Goal: Transaction & Acquisition: Obtain resource

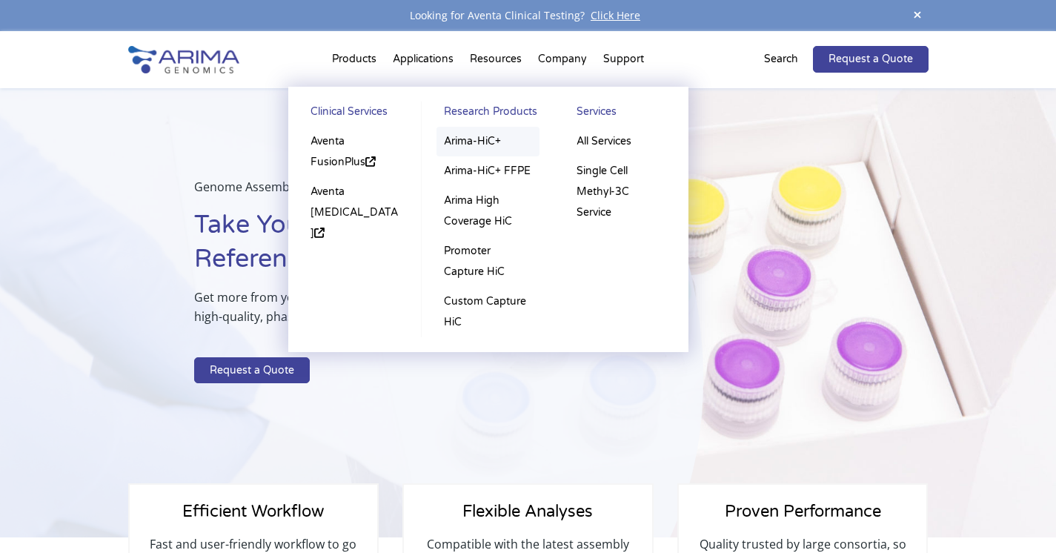
click at [474, 137] on link "Arima-HiC+" at bounding box center [487, 142] width 103 height 30
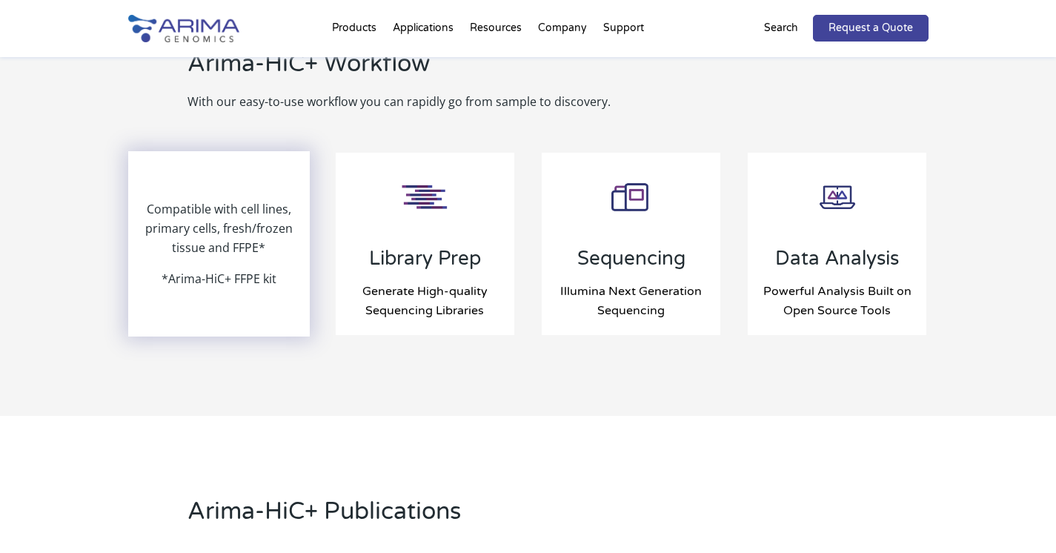
click at [219, 233] on p "Compatible with cell lines, primary cells, fresh/frozen tissue and FFPE*" at bounding box center [219, 234] width 179 height 70
click at [214, 269] on p "*Arima-HiC+ FFPE kit" at bounding box center [219, 278] width 115 height 19
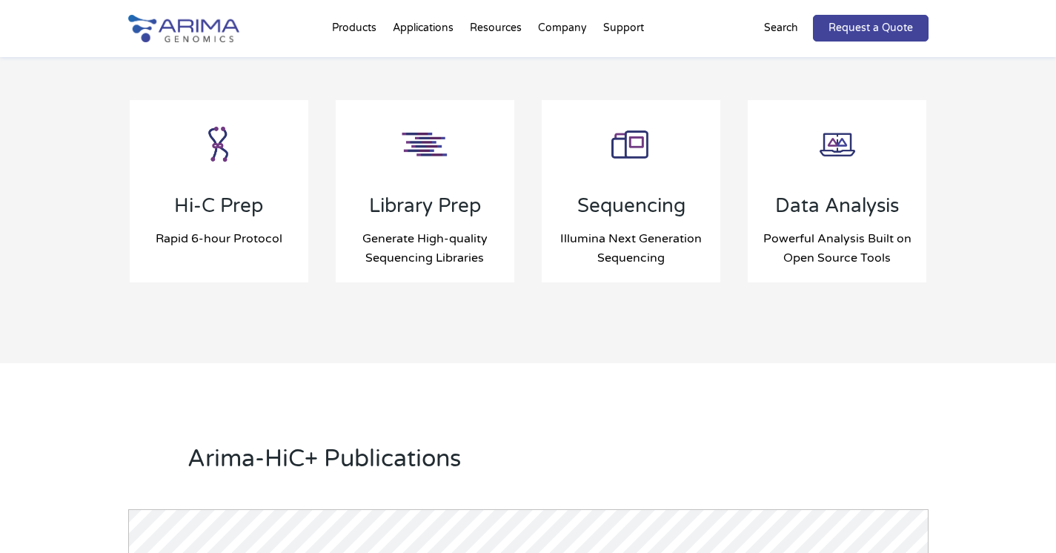
scroll to position [1590, 0]
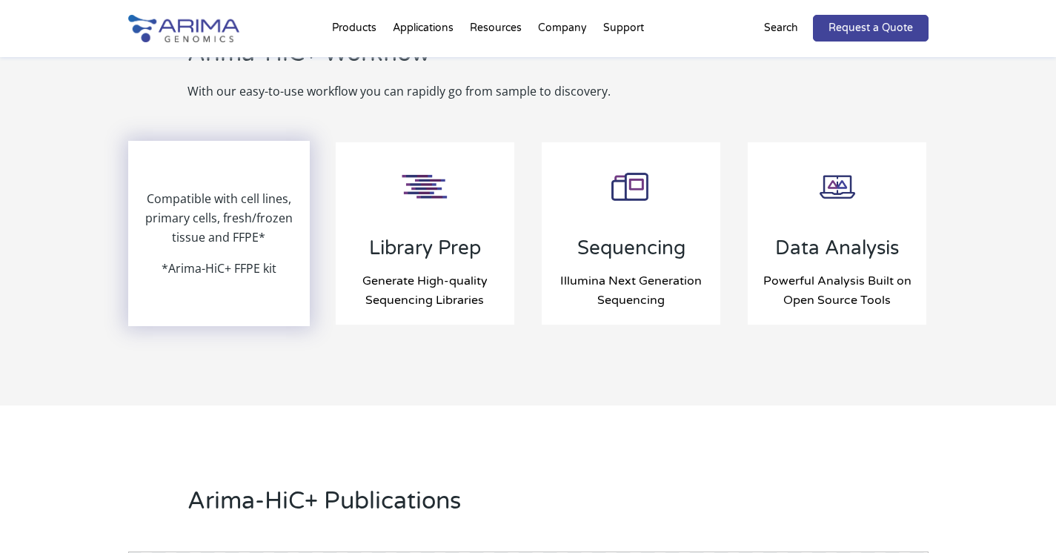
click at [217, 189] on p "Compatible with cell lines, primary cells, fresh/frozen tissue and FFPE*" at bounding box center [219, 224] width 179 height 70
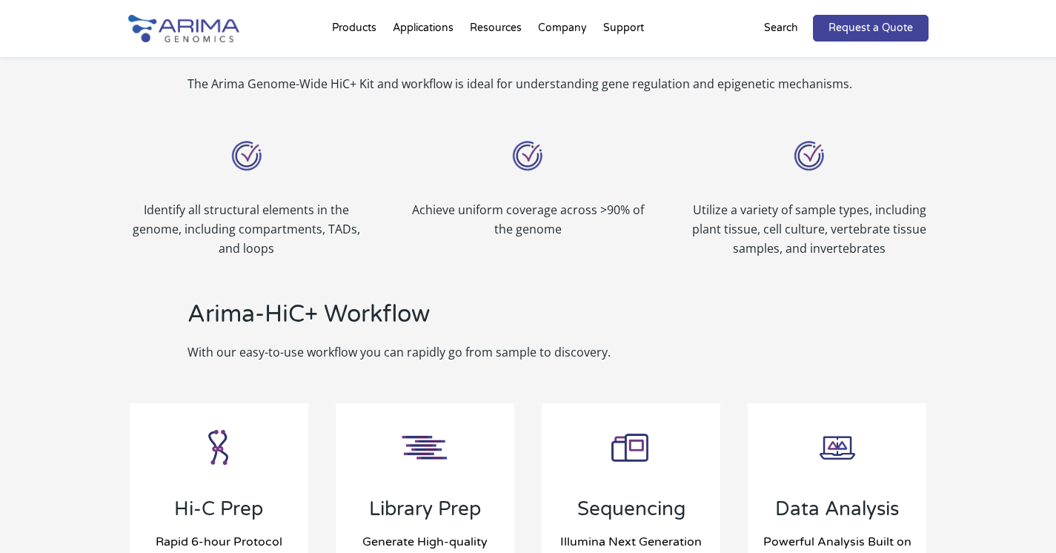
scroll to position [1331, 0]
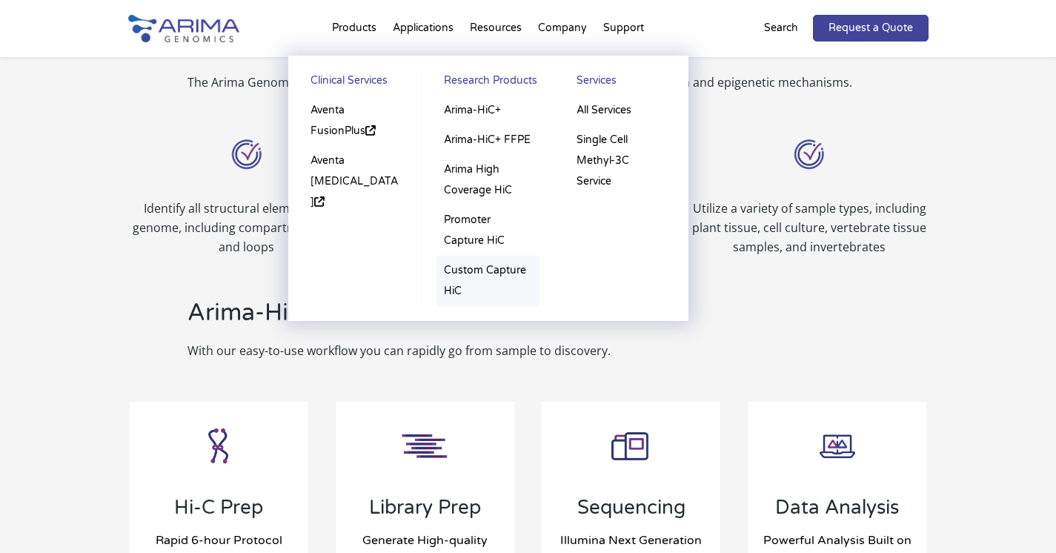
click at [473, 268] on link "Custom Capture HiC" at bounding box center [487, 281] width 103 height 50
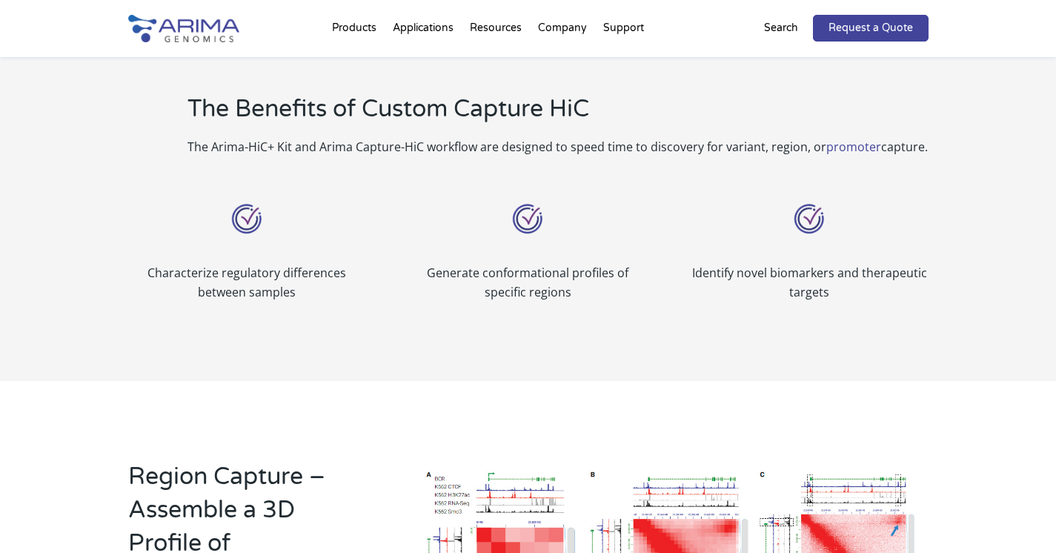
scroll to position [650, 0]
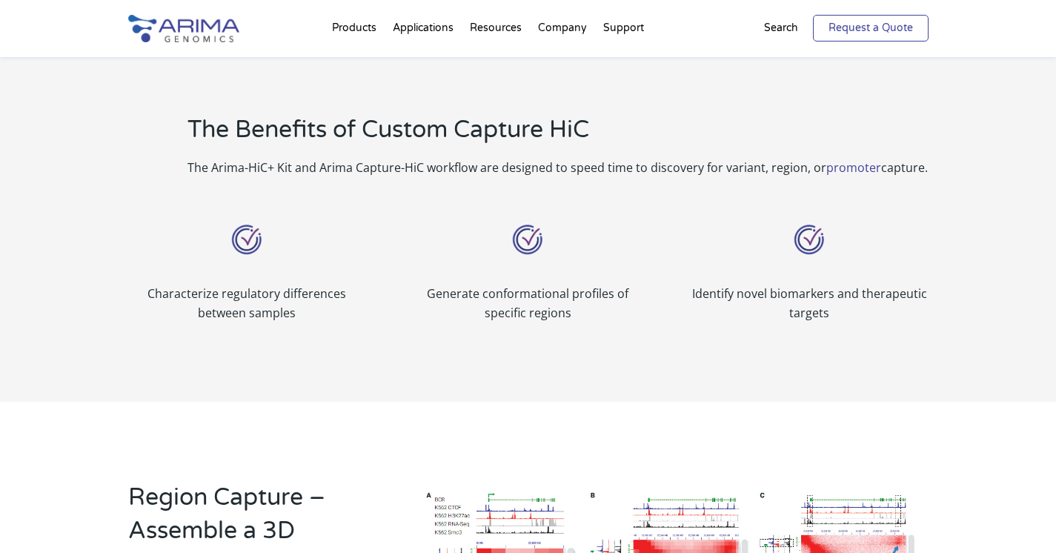
click at [865, 23] on link "Request a Quote" at bounding box center [871, 28] width 116 height 27
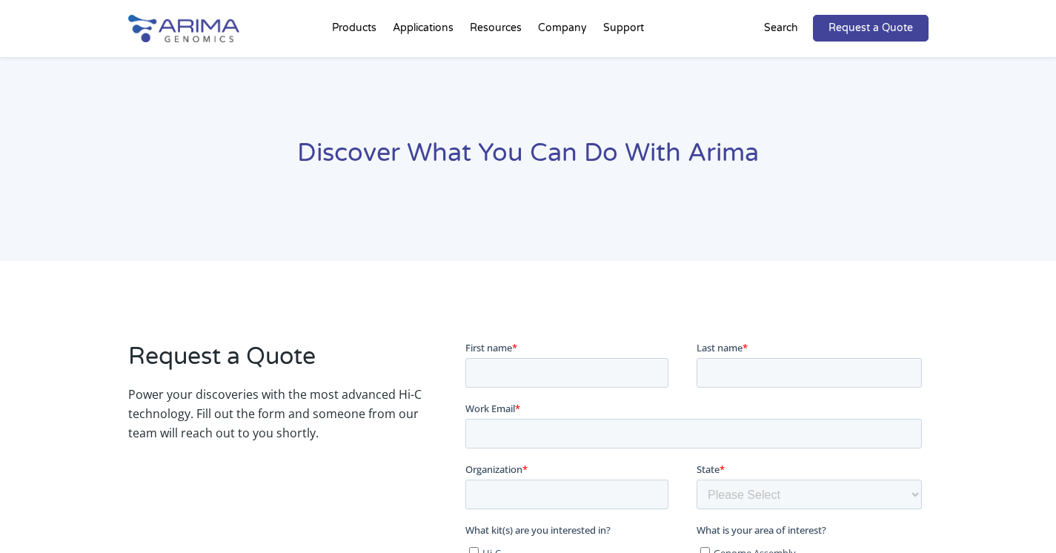
click at [539, 387] on fieldset "First name * Last name *" at bounding box center [696, 369] width 462 height 61
type input "[PERSON_NAME]"
click at [742, 388] on fieldset "First name * [PERSON_NAME] Last name *" at bounding box center [696, 369] width 462 height 61
type input "Ducrest"
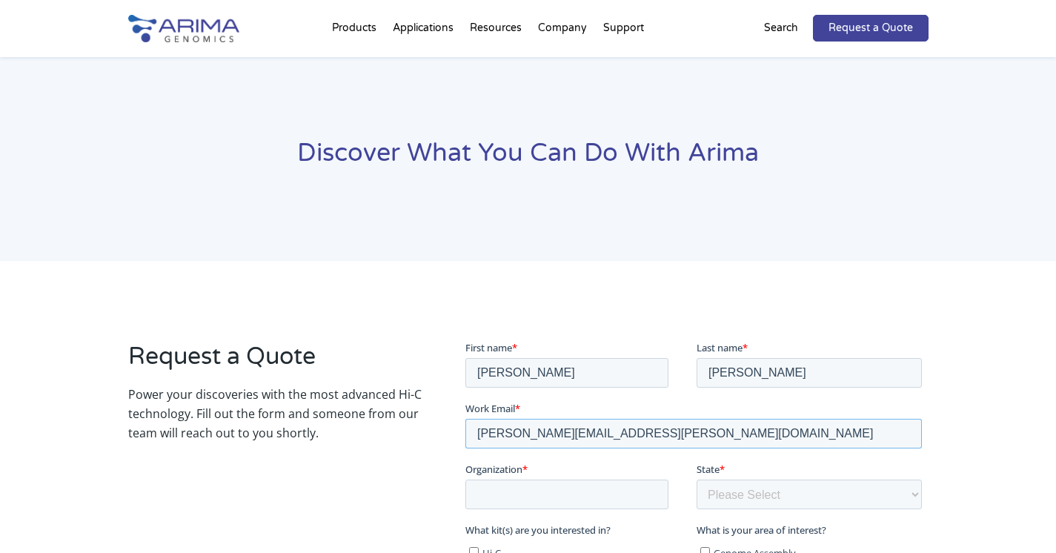
type input "[PERSON_NAME][EMAIL_ADDRESS][PERSON_NAME][DOMAIN_NAME]"
type input "University of Lausanne"
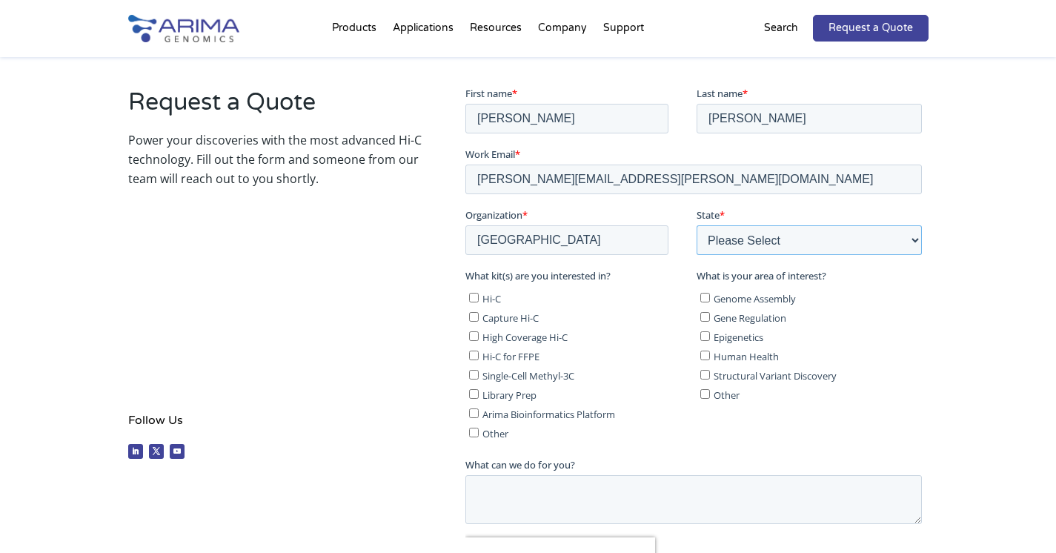
scroll to position [266, 0]
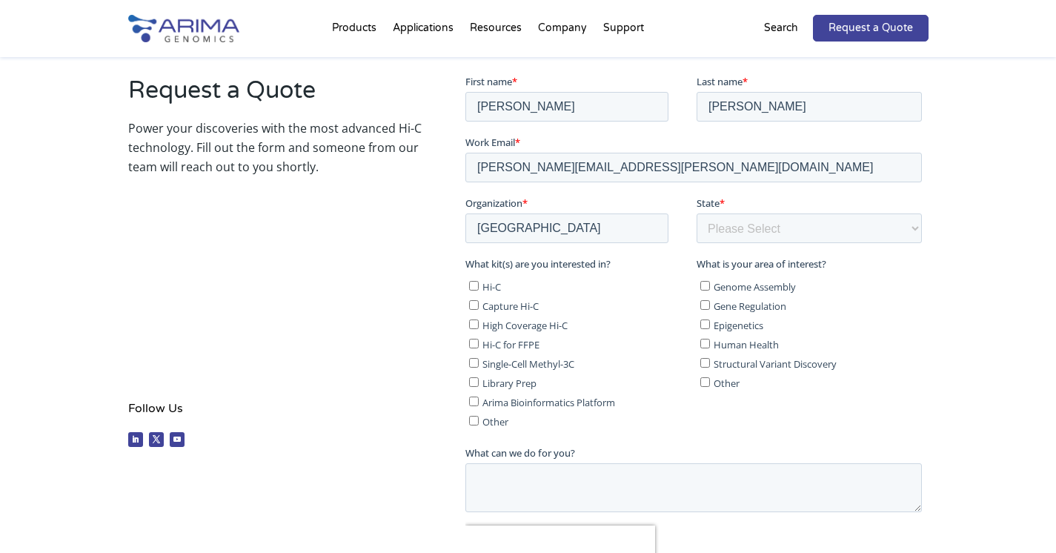
click at [475, 300] on ul "Hi-C Capture Hi-C High Coverage Hi-C Hi-C for FFPE Single-Cell Methyl-3C Librar…" at bounding box center [577, 350] width 225 height 154
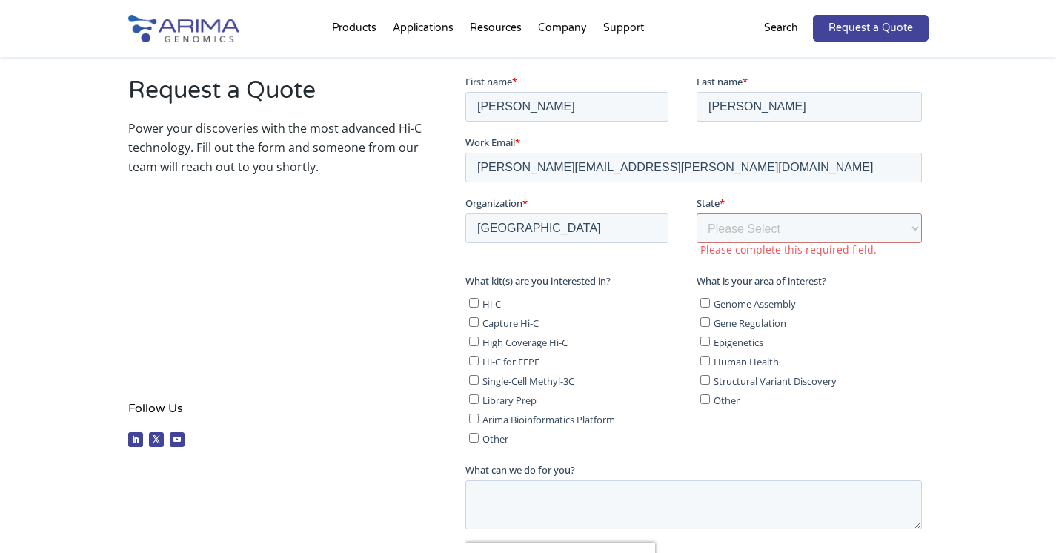
click at [479, 322] on label "Capture Hi-C" at bounding box center [580, 321] width 222 height 15
click at [479, 322] on input "Capture Hi-C" at bounding box center [474, 321] width 10 height 10
checkbox input "true"
select select "Other/Non-US"
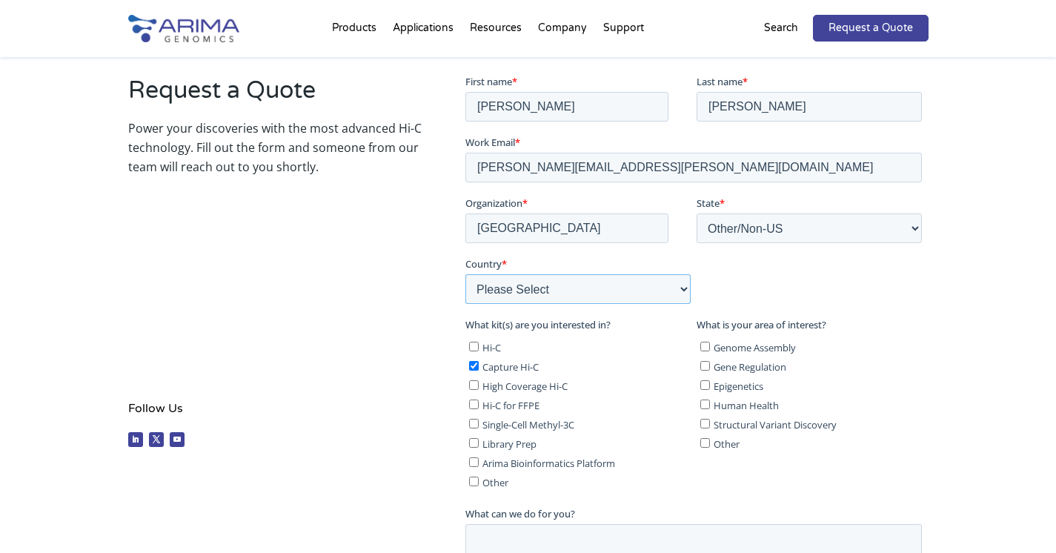
select select "Switzerland"
click at [705, 342] on input "Genome Assembly" at bounding box center [705, 346] width 10 height 10
checkbox input "true"
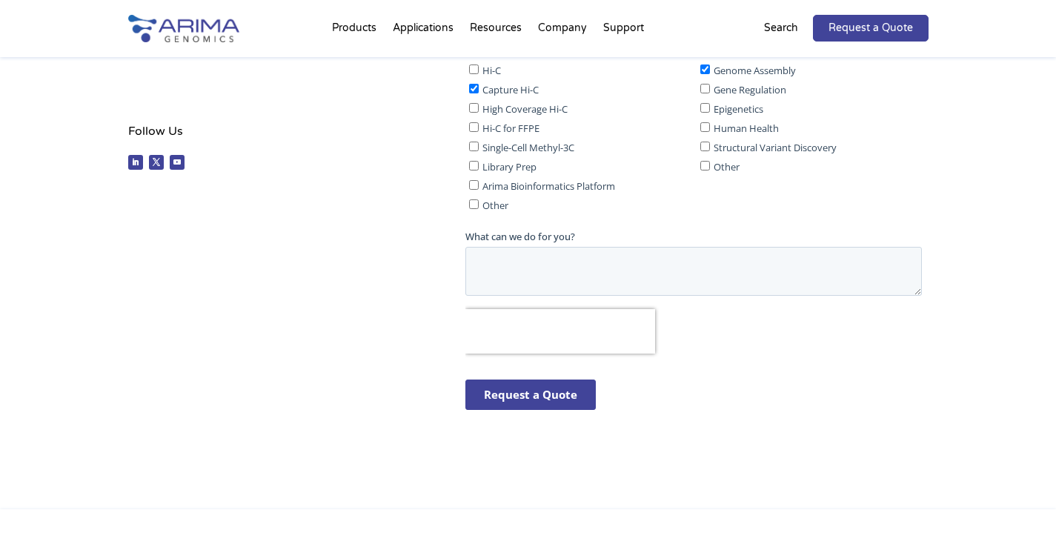
scroll to position [560, 0]
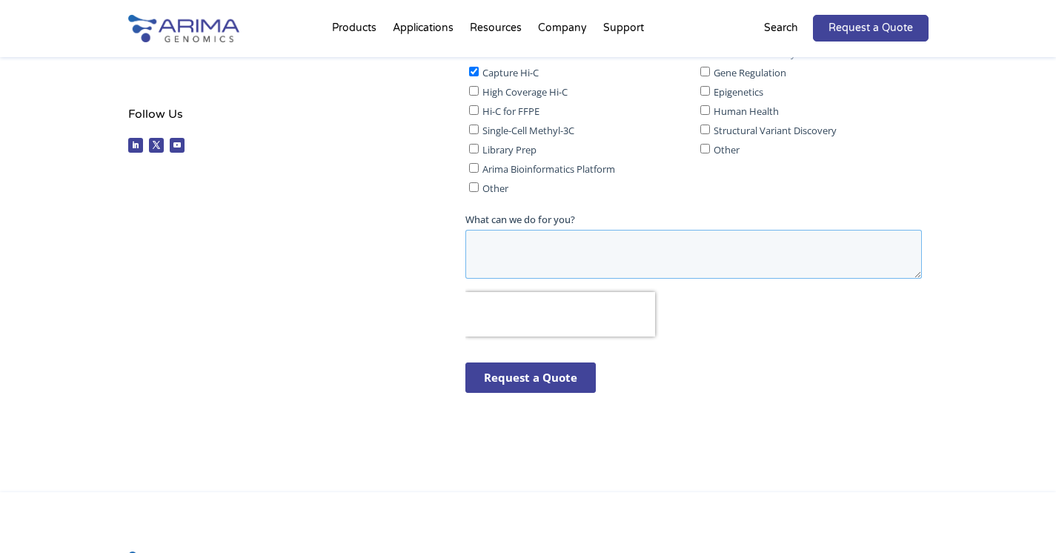
click at [522, 241] on textarea "What can we do for you?" at bounding box center [693, 254] width 456 height 49
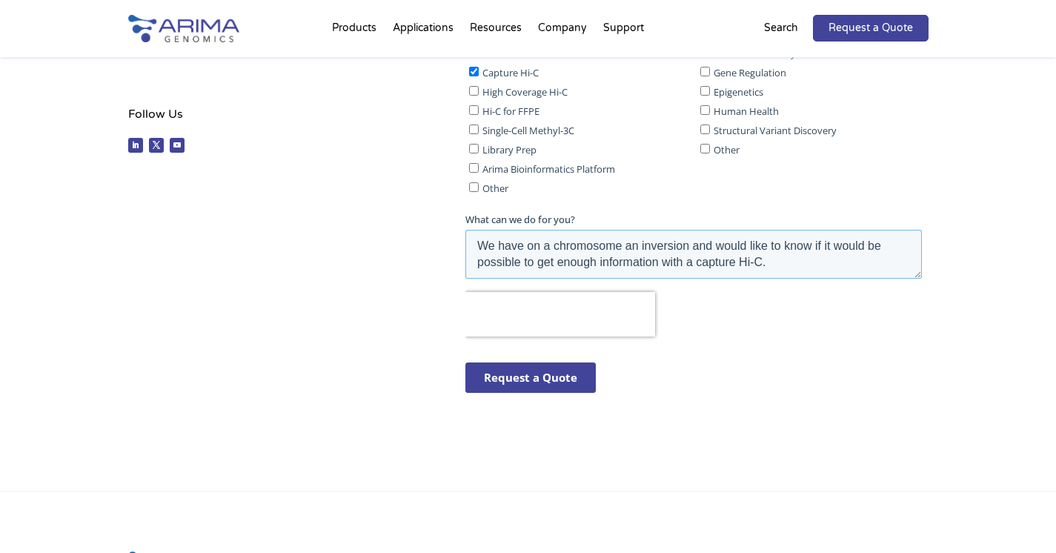
click at [552, 242] on textarea "We have on a chromosome an inversion and would like to know if it would be poss…" at bounding box center [693, 254] width 456 height 49
type textarea "We have on a barn owl chromosome an inversion and would like to know if it woul…"
click at [534, 367] on input "Request a Quote" at bounding box center [530, 377] width 130 height 30
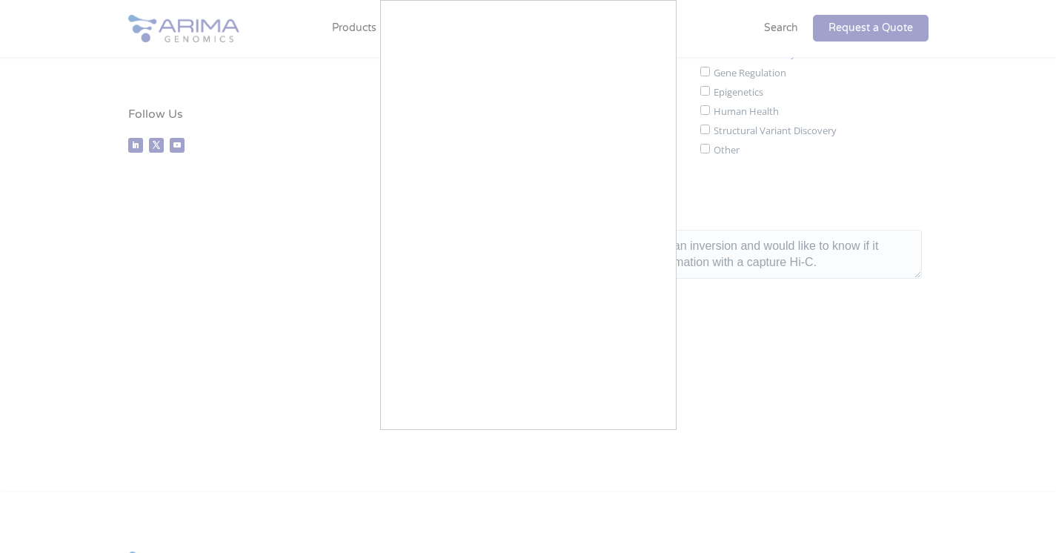
click at [0, 0] on div at bounding box center [0, 0] width 0 height 0
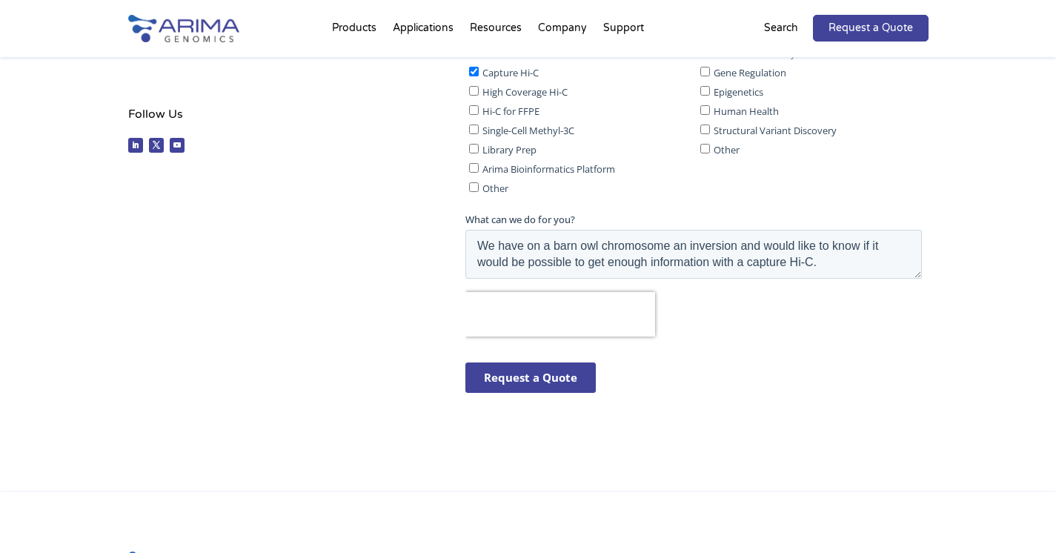
click at [559, 370] on input "Request a Quote" at bounding box center [530, 377] width 130 height 30
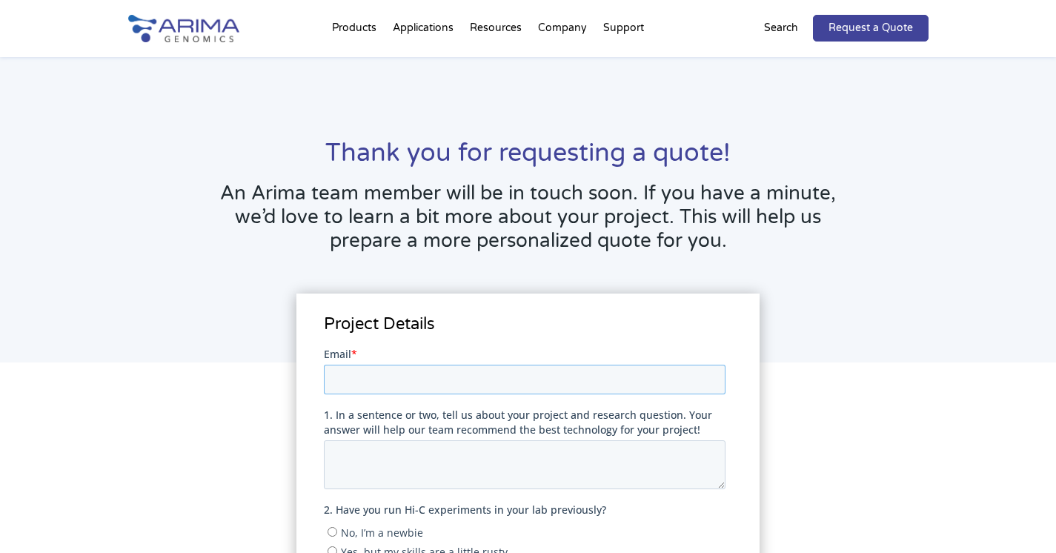
click at [348, 384] on input "Email *" at bounding box center [525, 379] width 402 height 30
type input "[PERSON_NAME][EMAIL_ADDRESS][PERSON_NAME][DOMAIN_NAME]"
click at [390, 453] on textarea "1. In a sentence or two, tell us about your project and research question. Your…" at bounding box center [525, 463] width 402 height 49
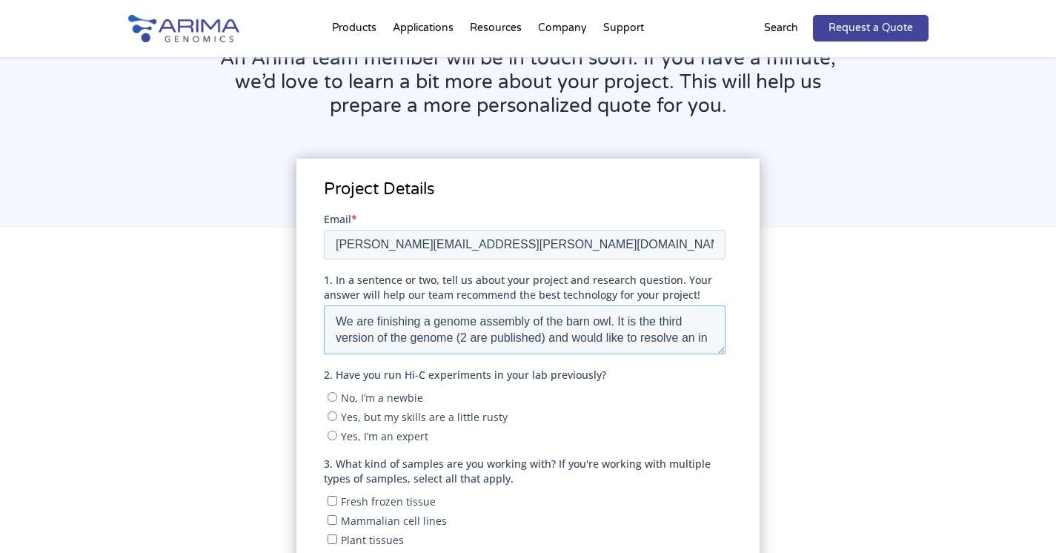
scroll to position [7, 0]
type textarea "We are finishing a genome assembly of the barn owl. It is the third version of …"
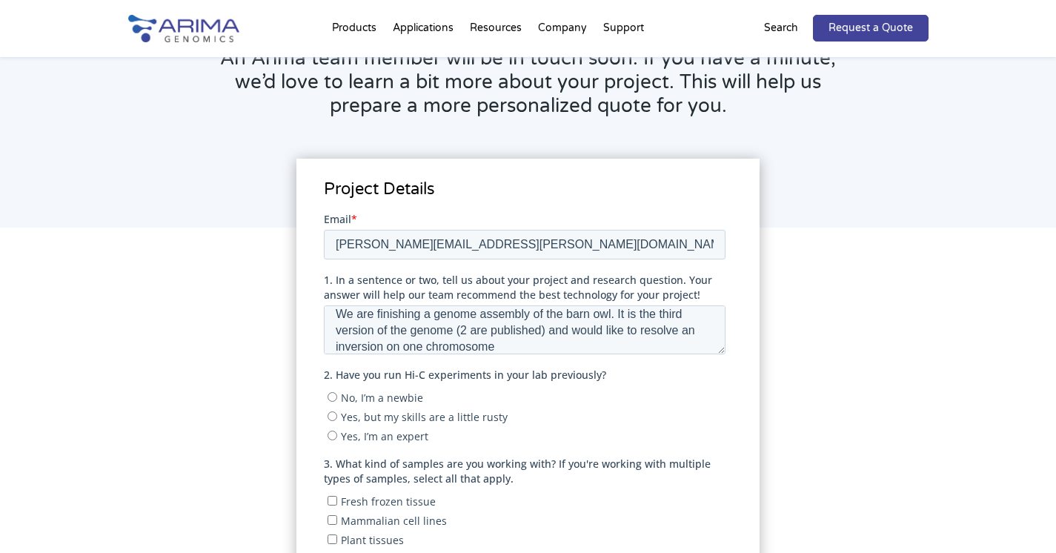
click at [333, 413] on input "Yes, but my skills are a little rusty" at bounding box center [332, 415] width 10 height 10
radio input "true"
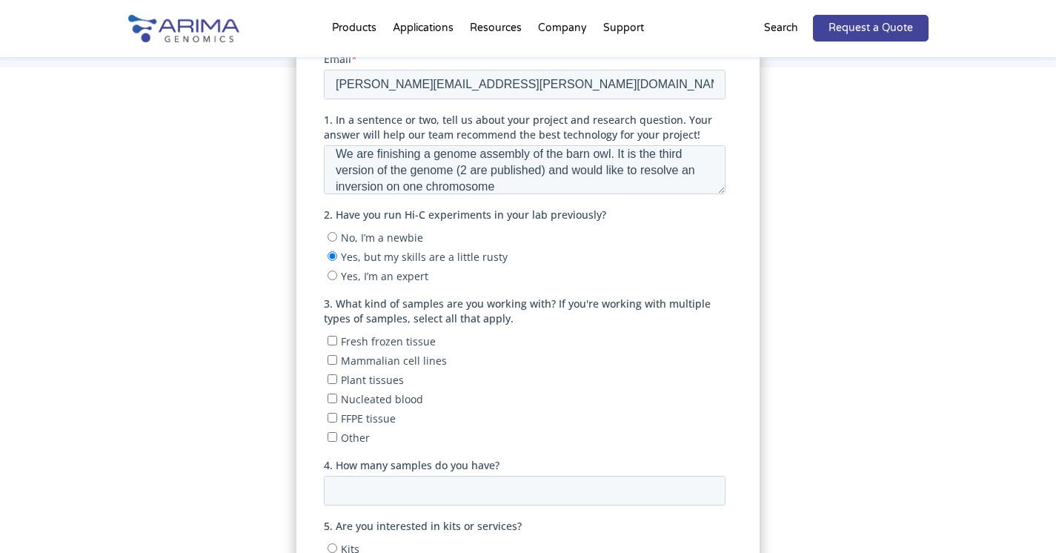
scroll to position [291, 0]
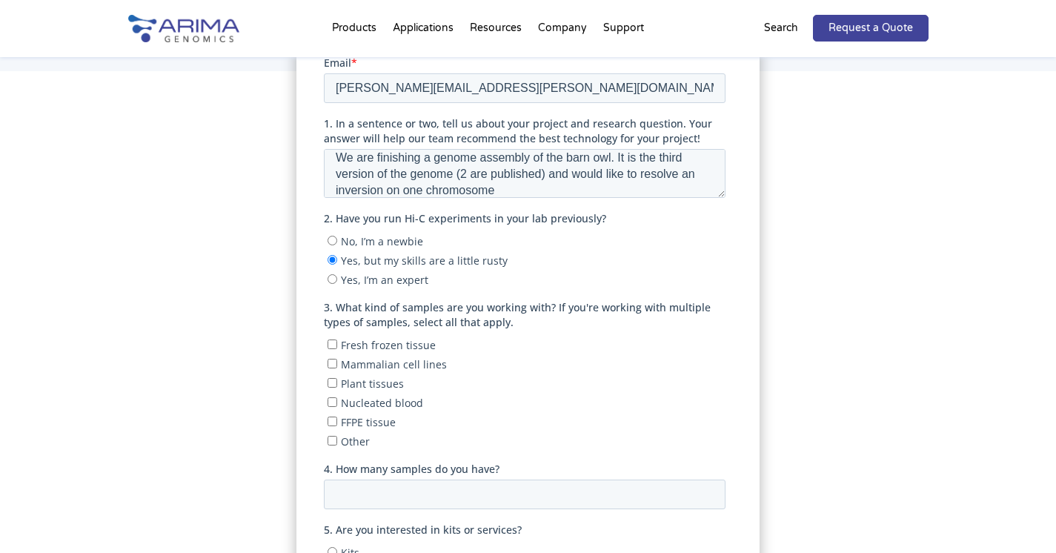
click at [331, 396] on input "Nucleated blood" at bounding box center [332, 401] width 10 height 10
checkbox input "true"
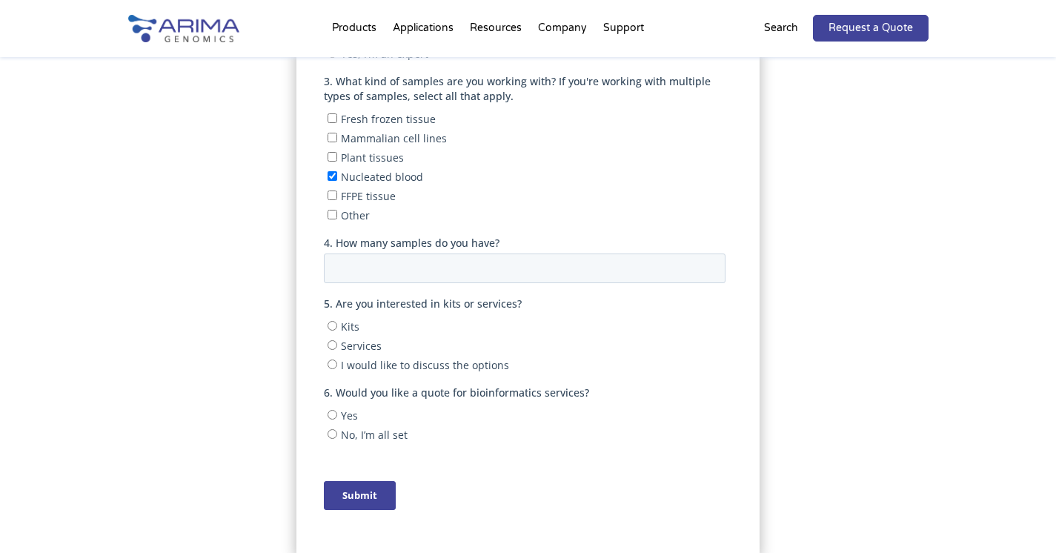
scroll to position [518, 0]
click at [443, 264] on input "4. How many samples do you have?" at bounding box center [525, 268] width 402 height 30
type input "2"
click at [590, 356] on label "I would like to discuss the options" at bounding box center [526, 363] width 398 height 15
click at [337, 359] on input "I would like to discuss the options" at bounding box center [332, 364] width 10 height 10
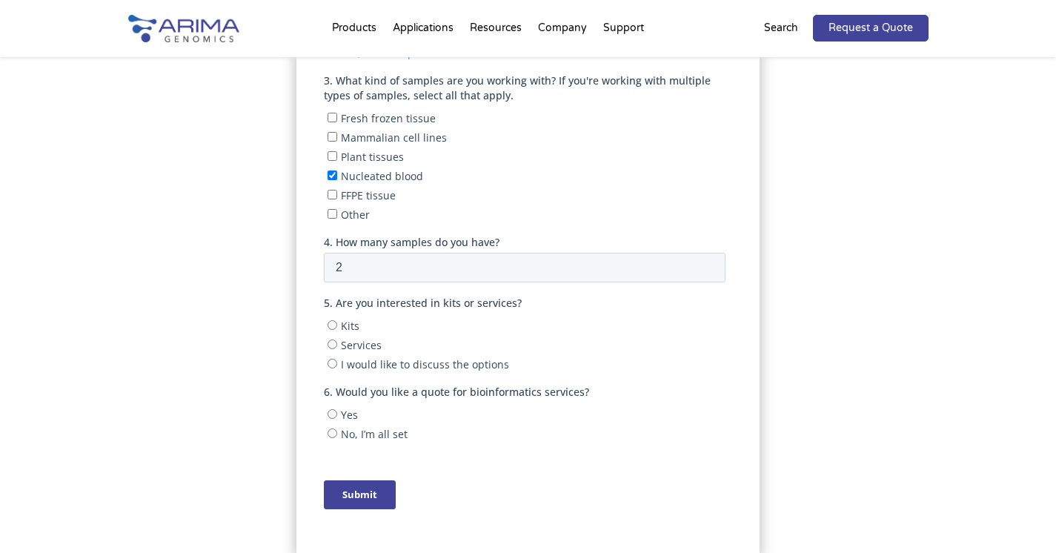
radio input "true"
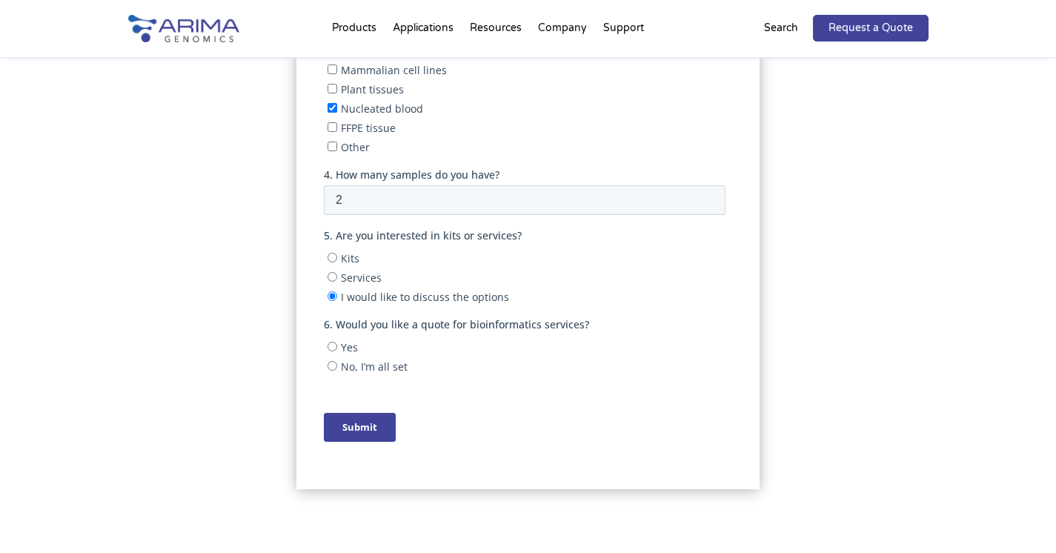
scroll to position [609, 0]
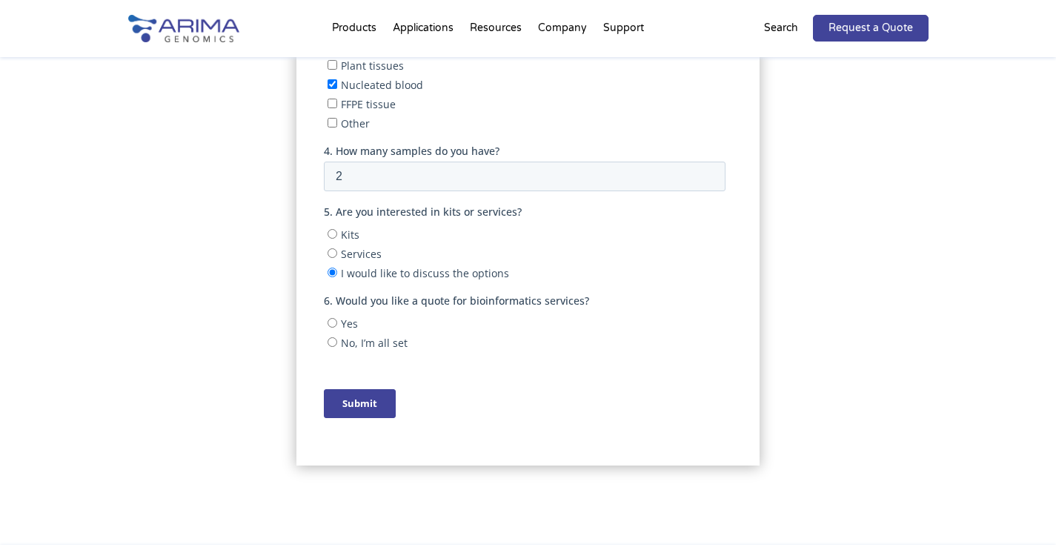
click at [332, 337] on input "No, I’m all set" at bounding box center [332, 342] width 10 height 10
radio input "true"
click at [359, 394] on input "Submit" at bounding box center [360, 403] width 72 height 29
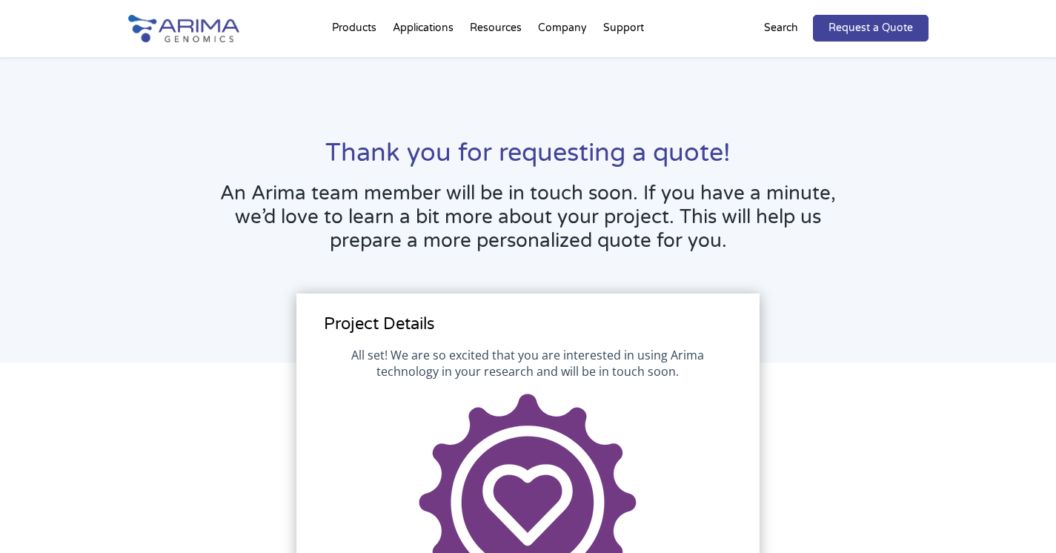
scroll to position [0, 0]
